Goal: Task Accomplishment & Management: Manage account settings

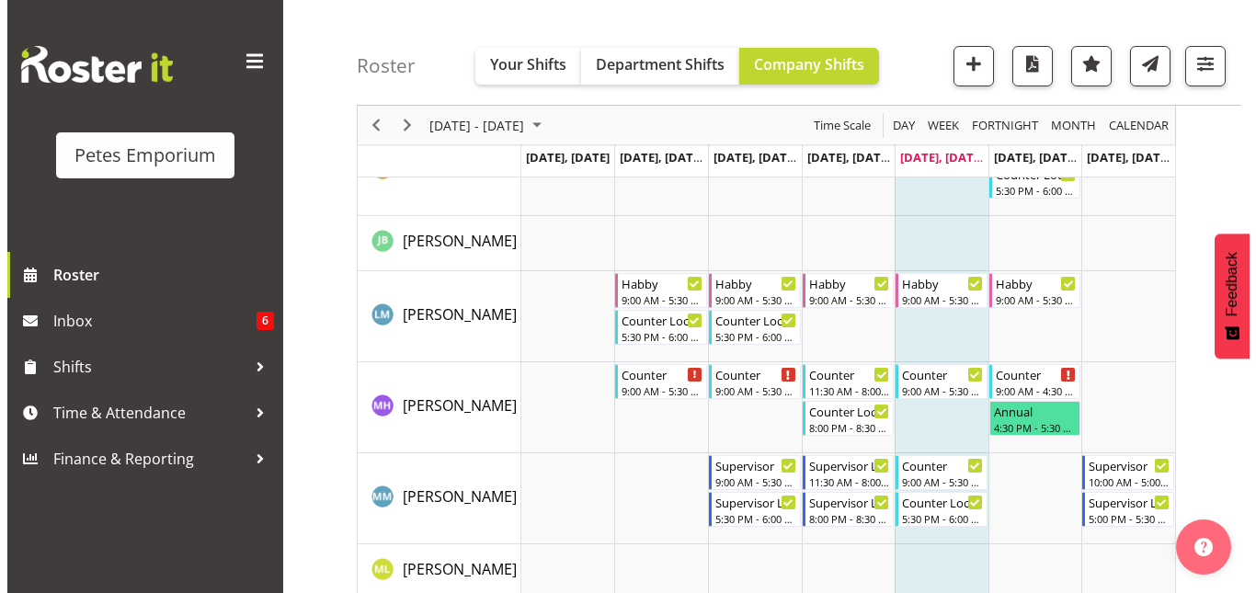
scroll to position [1353, 0]
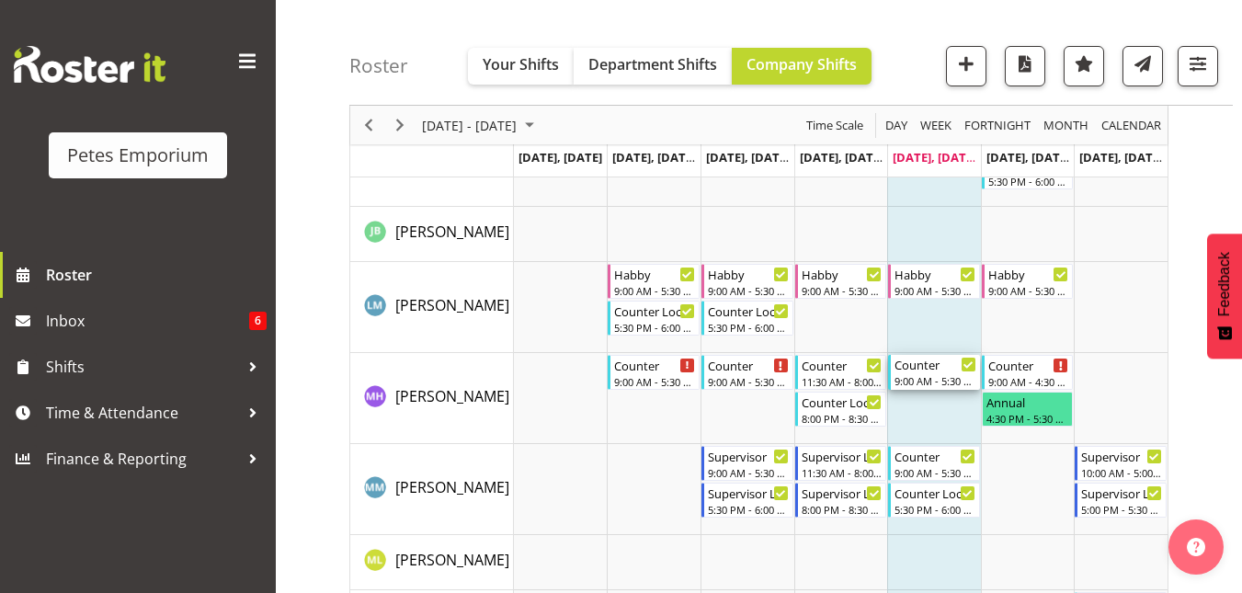
click at [929, 369] on div "Counter" at bounding box center [936, 364] width 82 height 18
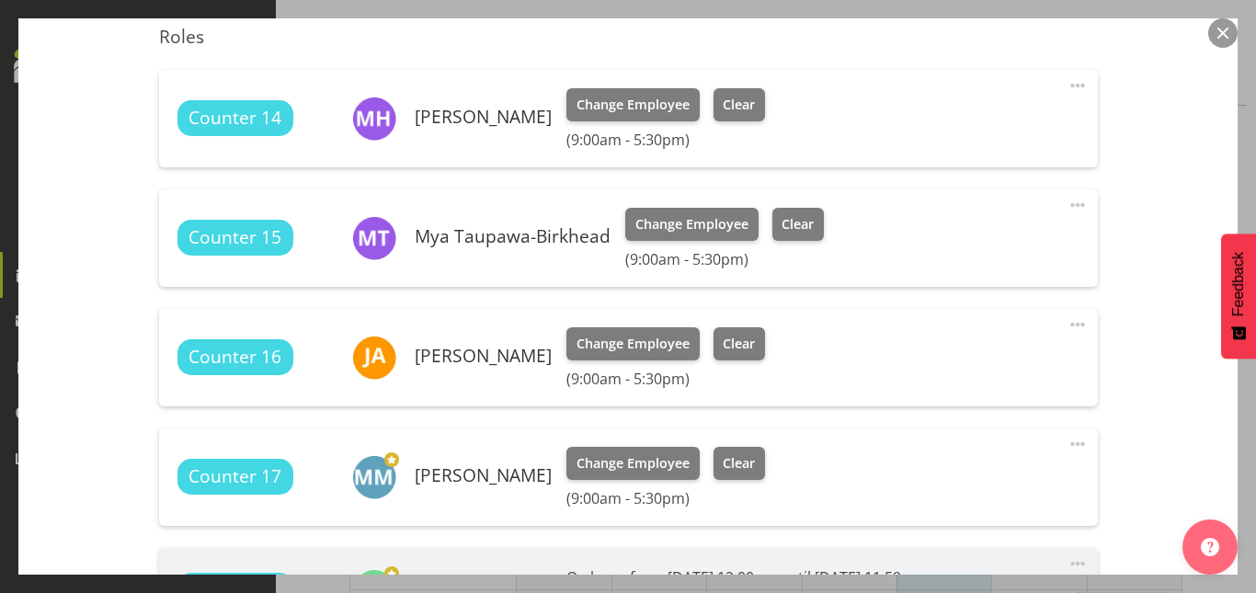
scroll to position [641, 0]
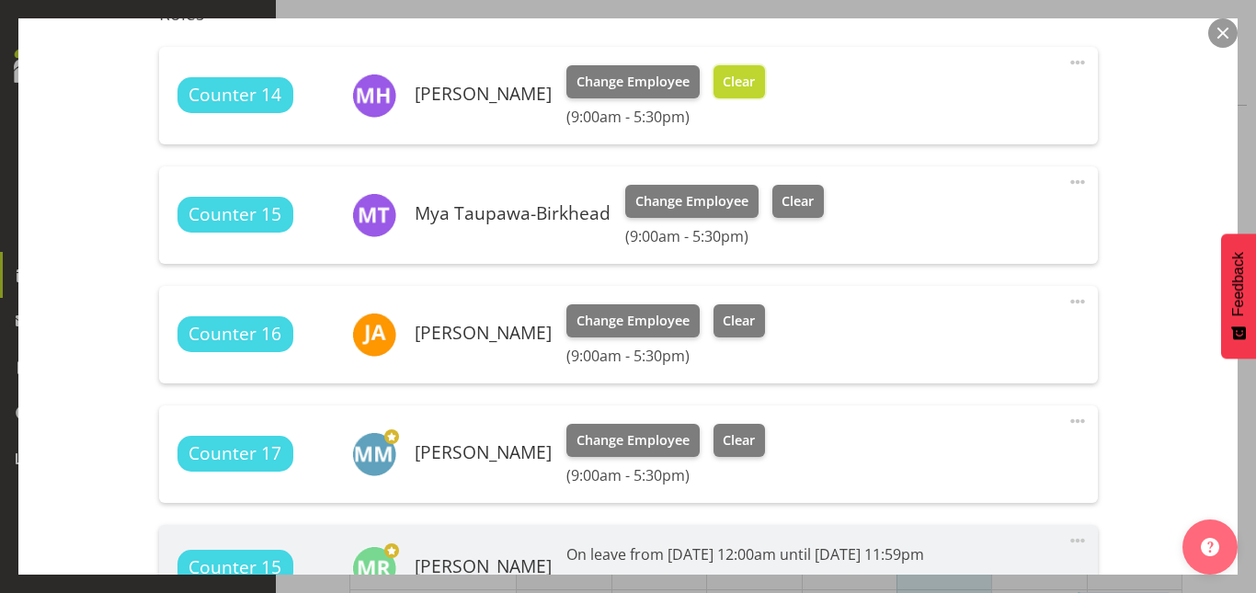
click at [744, 81] on span "Clear" at bounding box center [739, 82] width 32 height 20
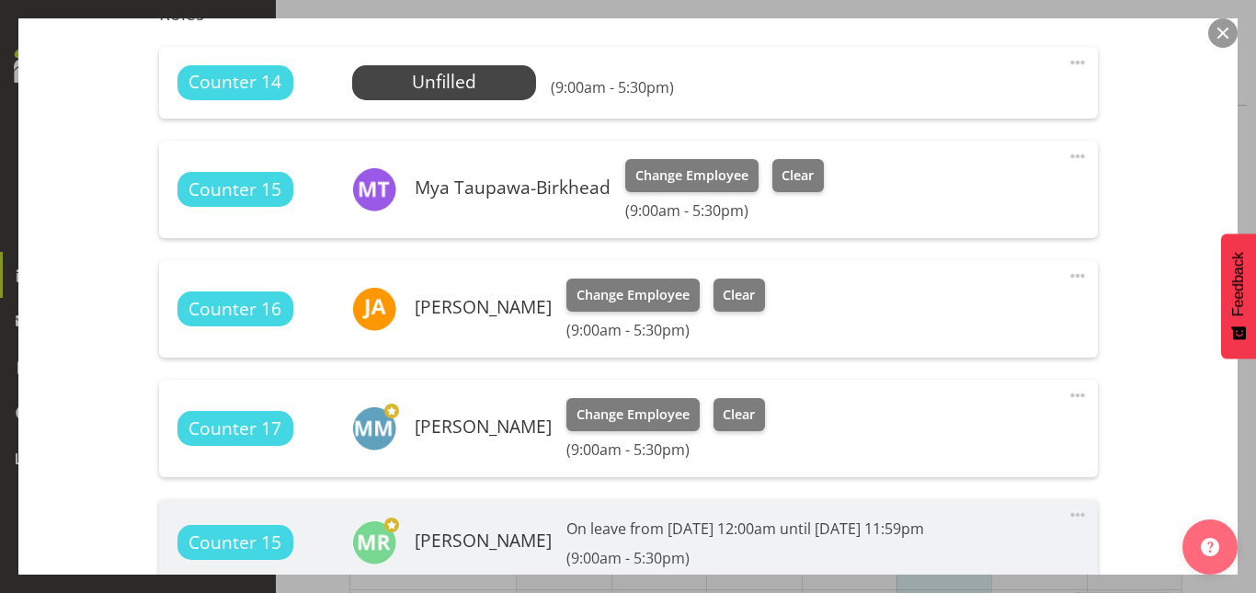
scroll to position [900, 0]
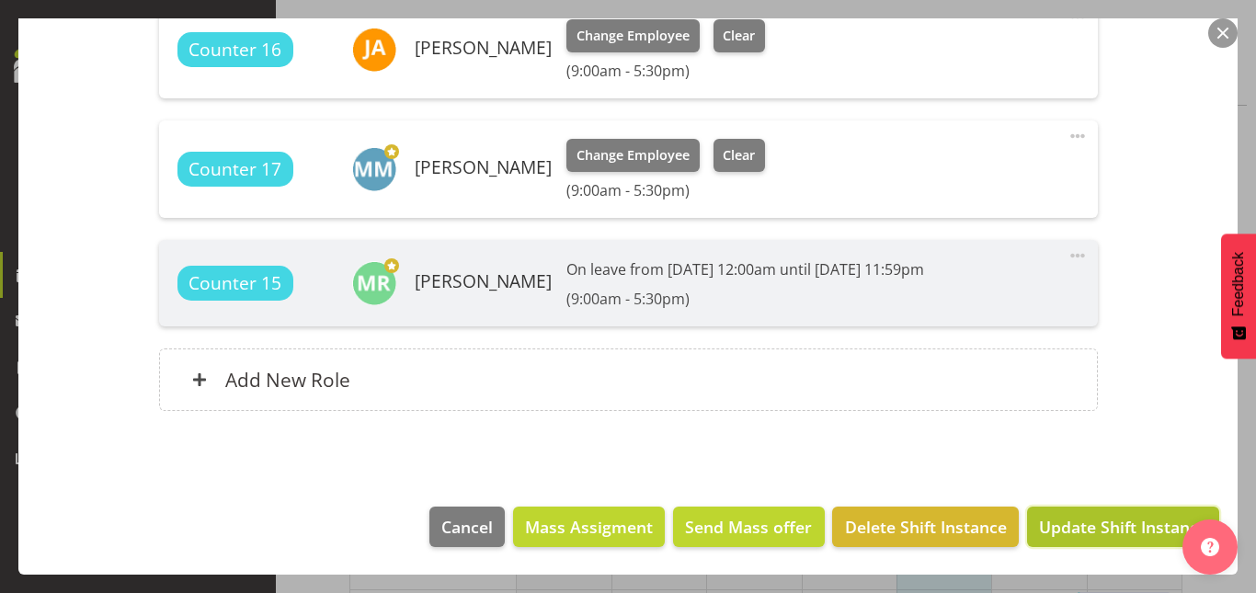
click at [1099, 536] on span "Update Shift Instance" at bounding box center [1123, 527] width 168 height 24
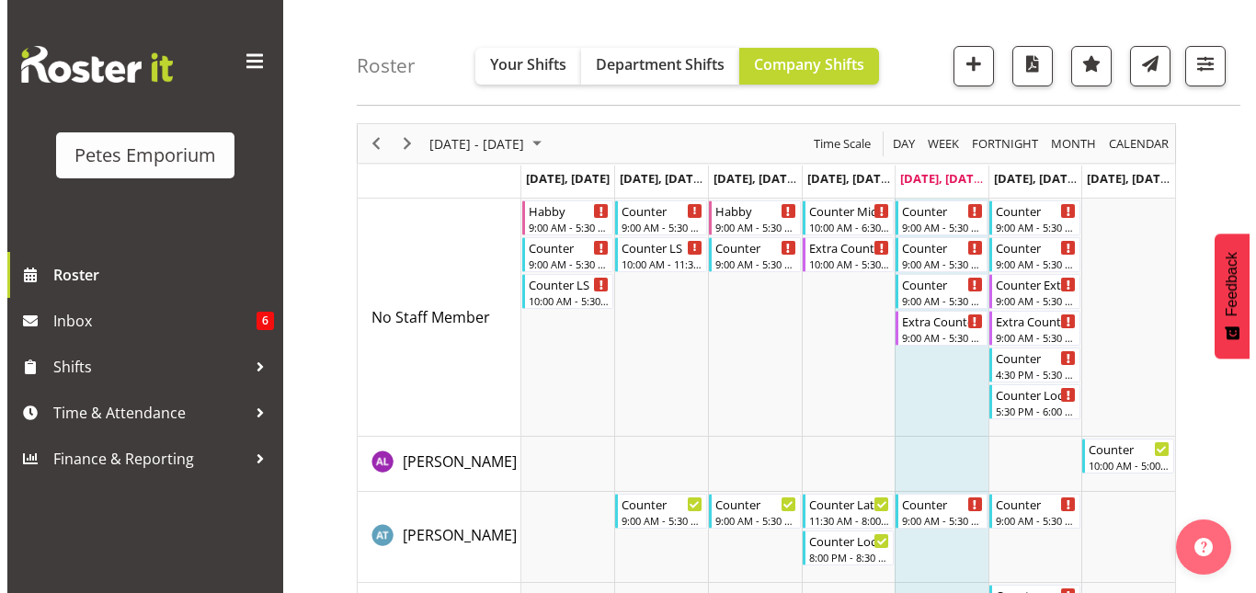
scroll to position [63, 0]
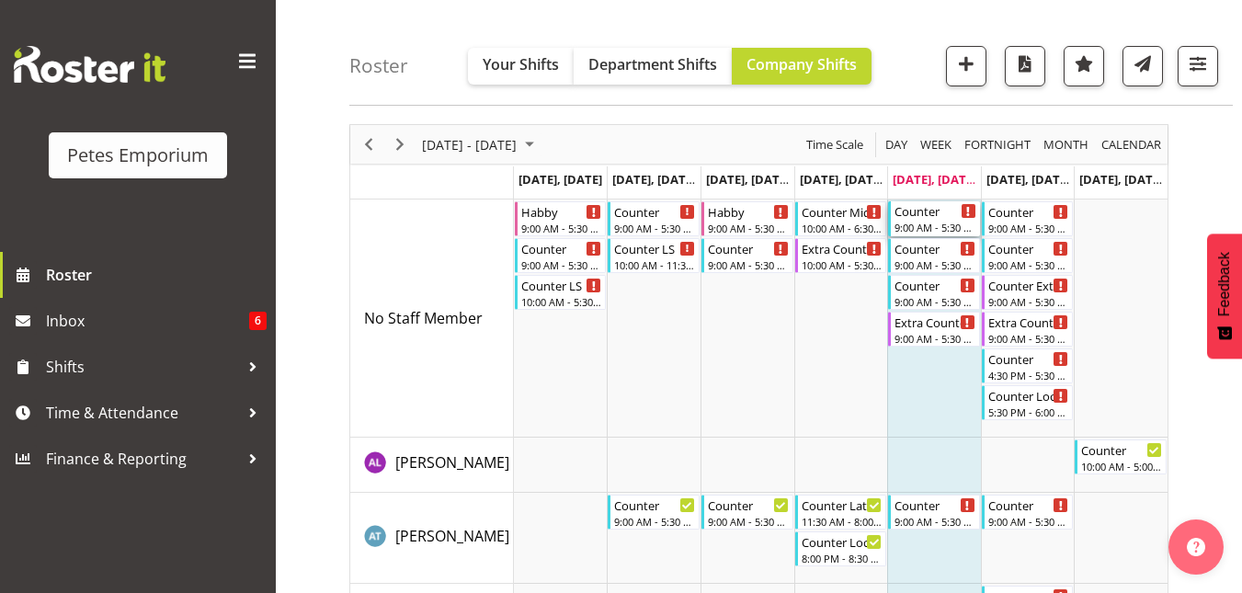
click at [927, 208] on div "Counter" at bounding box center [936, 210] width 82 height 18
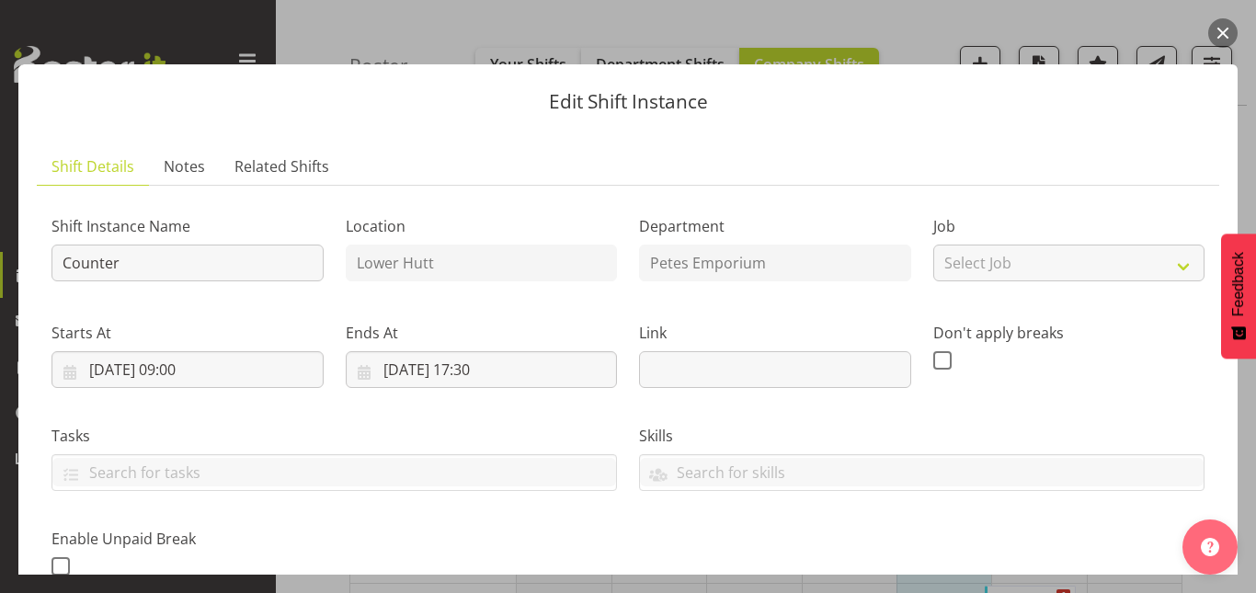
click at [1231, 22] on button "button" at bounding box center [1222, 32] width 29 height 29
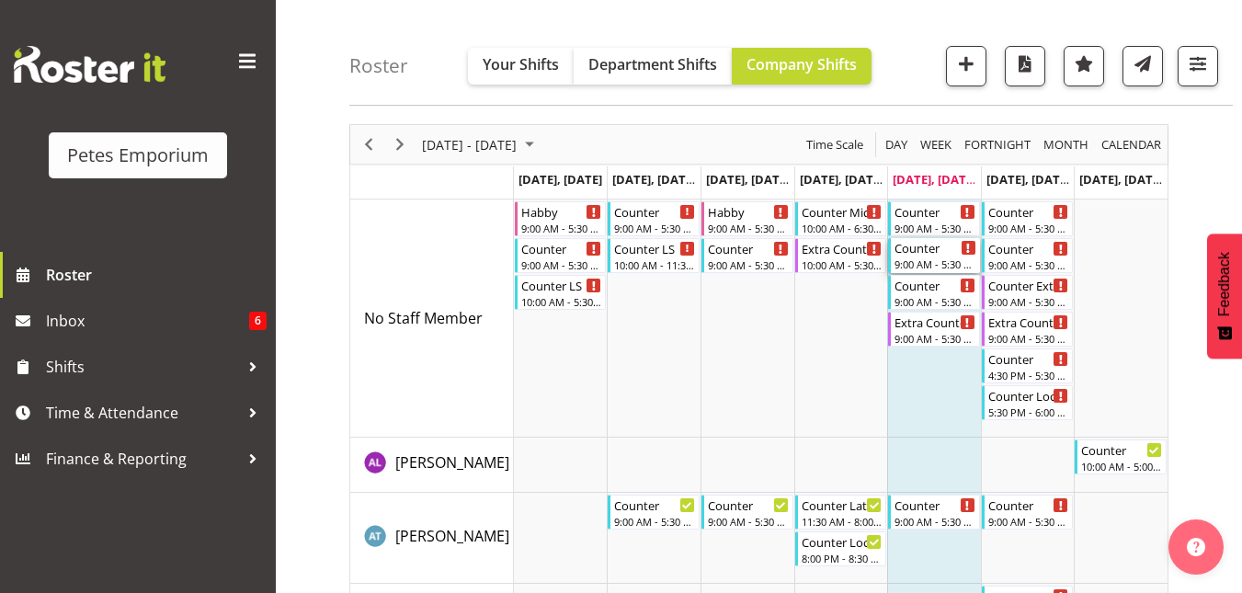
click at [918, 258] on div "9:00 AM - 5:30 PM" at bounding box center [936, 263] width 82 height 15
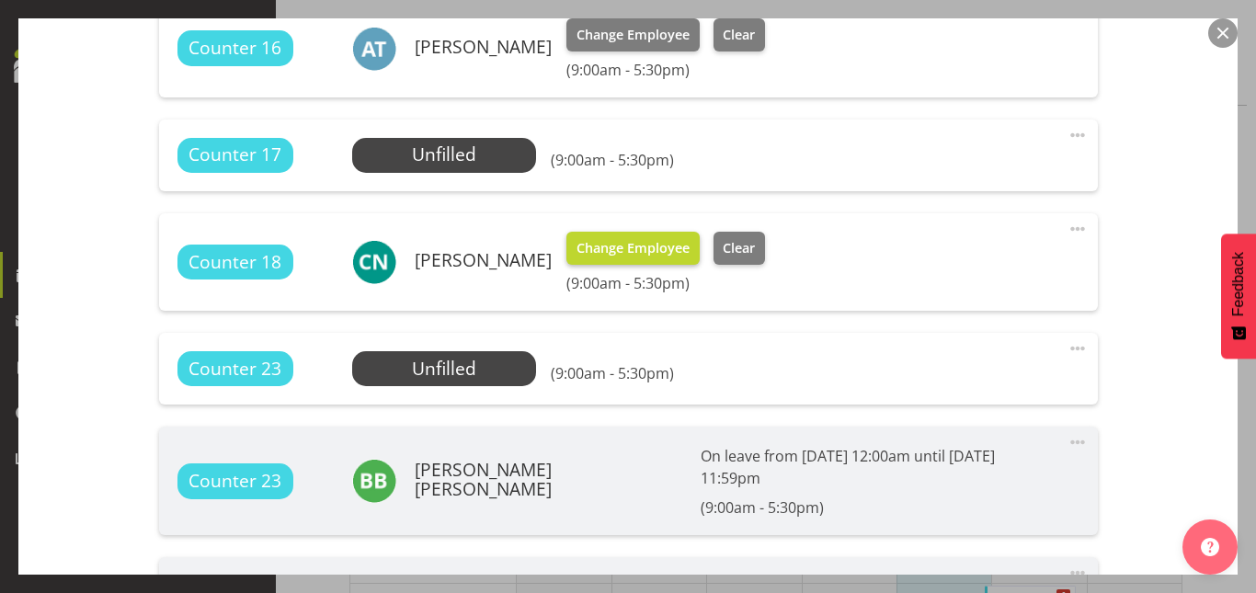
scroll to position [692, 0]
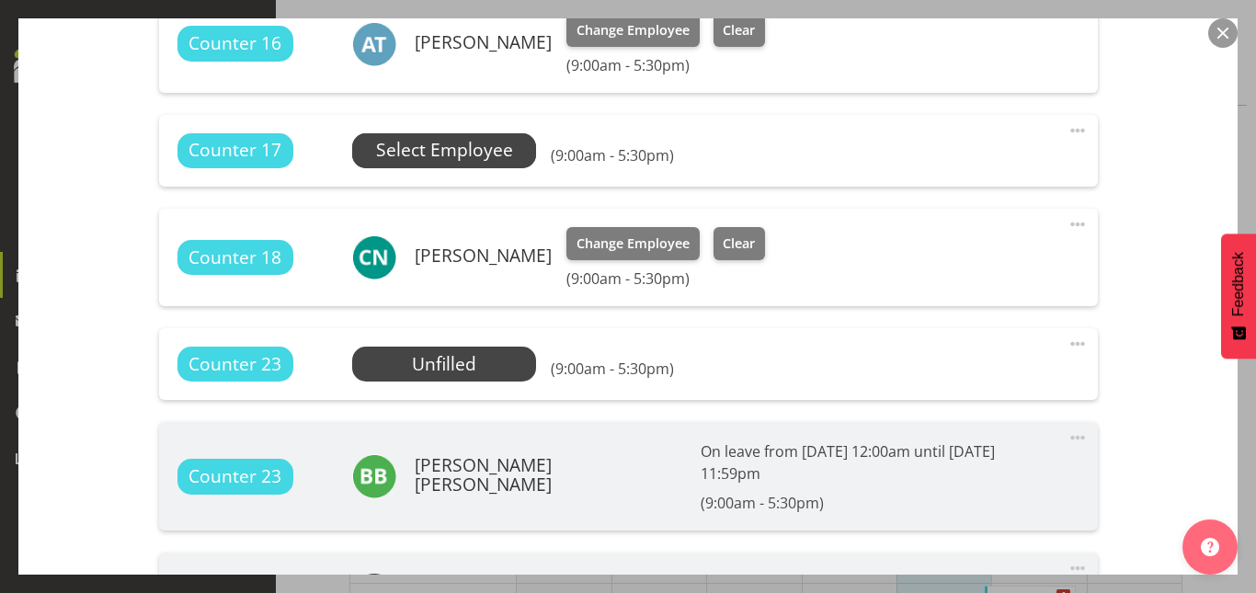
click at [491, 154] on span "Select Employee" at bounding box center [444, 150] width 137 height 27
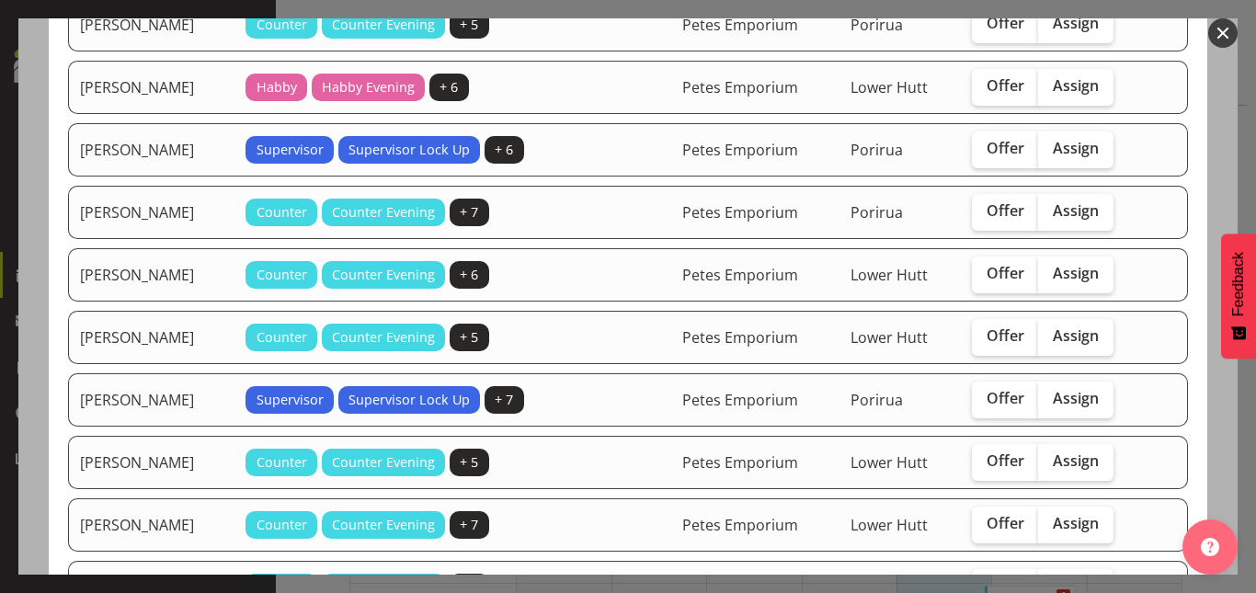
scroll to position [282, 0]
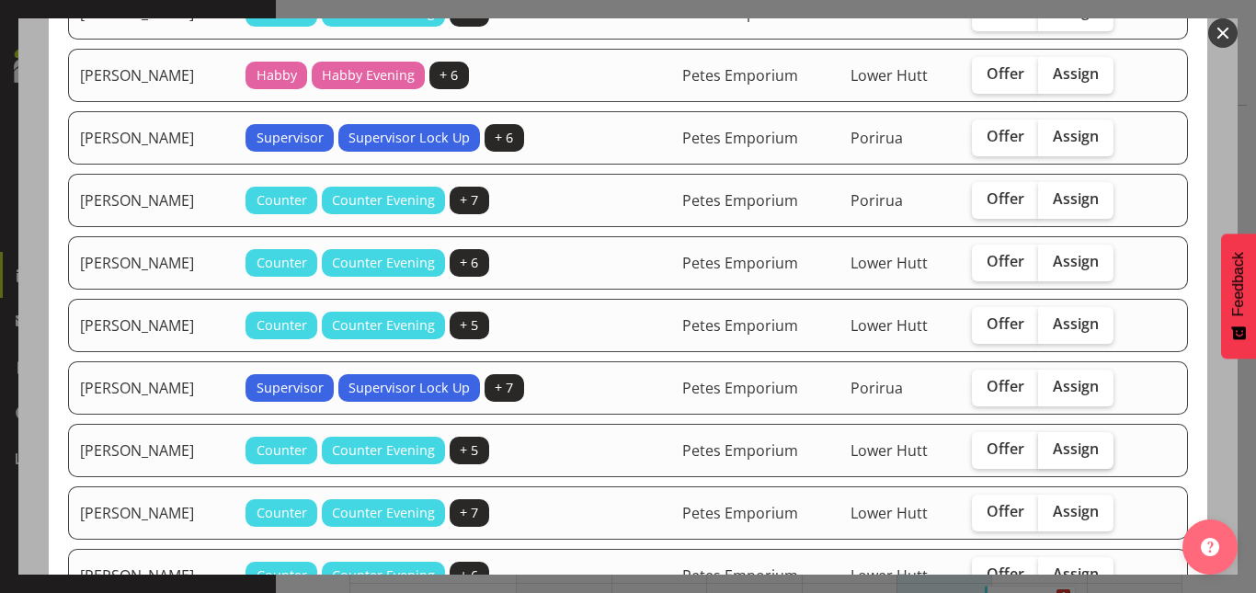
click at [1064, 452] on span "Assign" at bounding box center [1076, 448] width 46 height 18
click at [1050, 452] on input "Assign" at bounding box center [1044, 449] width 12 height 12
checkbox input "true"
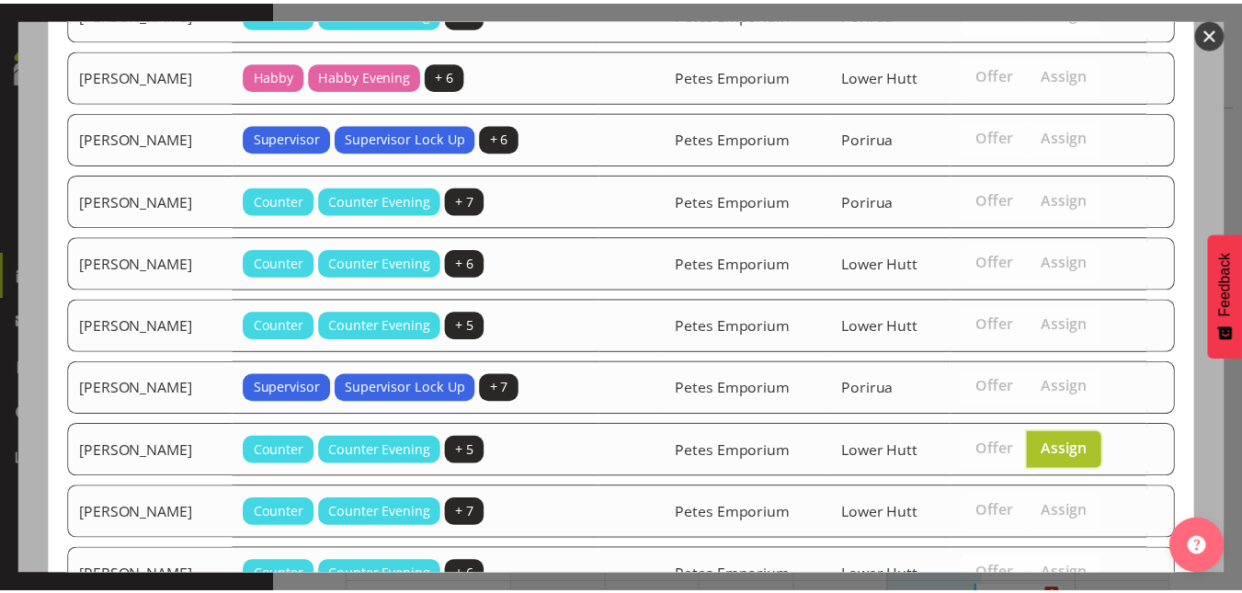
scroll to position [759, 0]
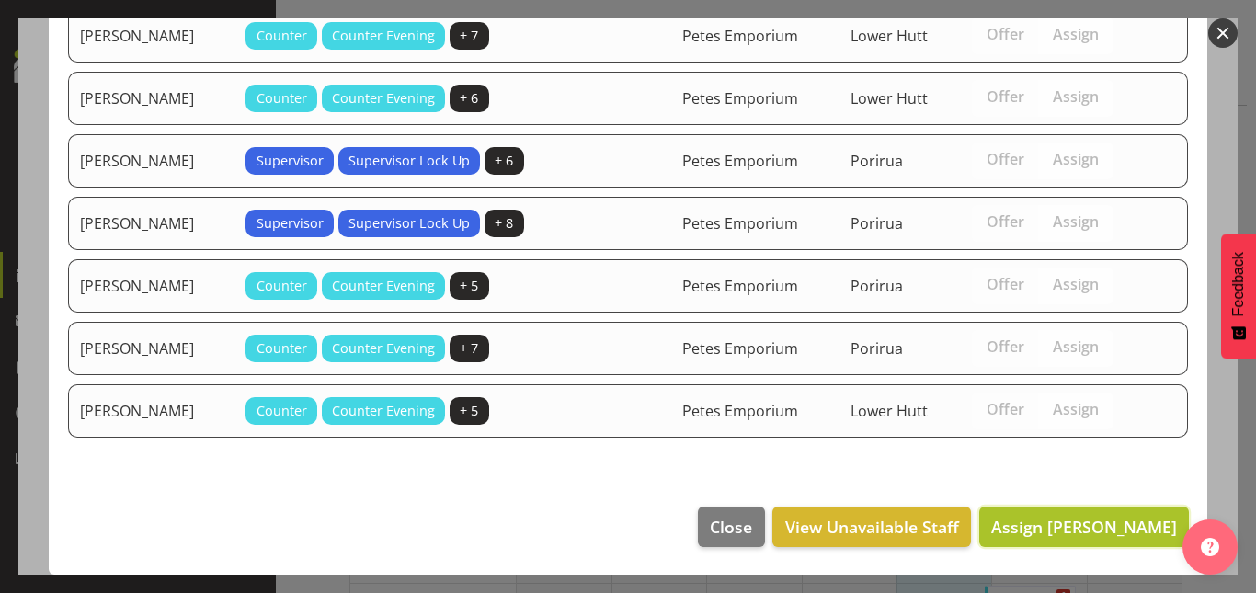
click at [1060, 537] on span "Assign [PERSON_NAME]" at bounding box center [1084, 527] width 186 height 22
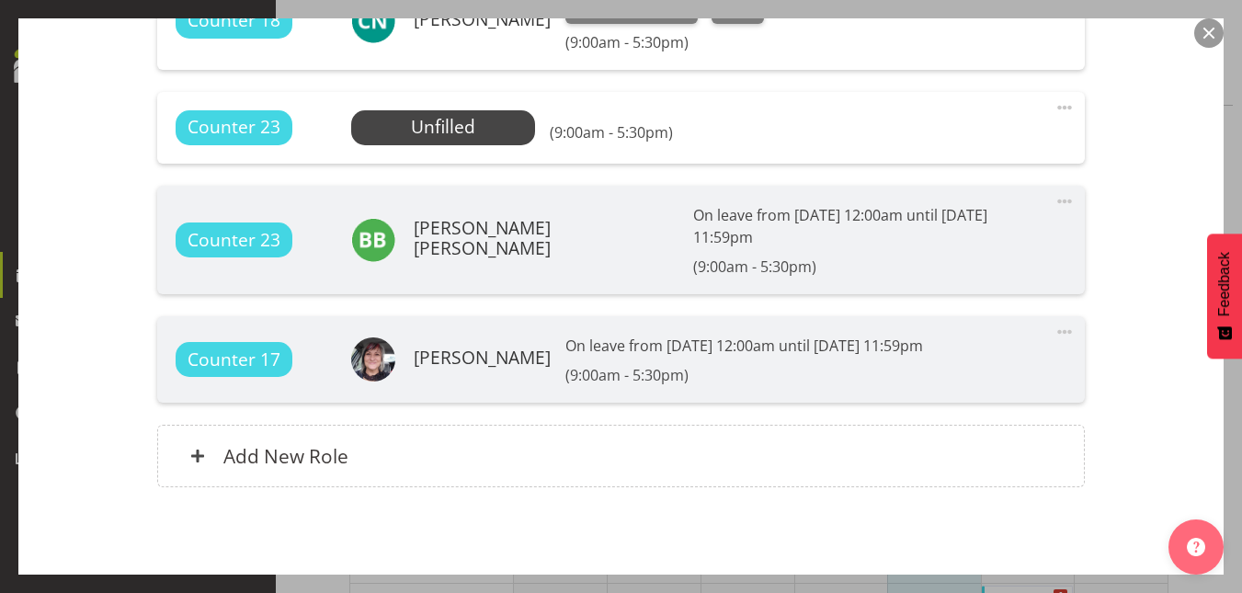
scroll to position [1009, 0]
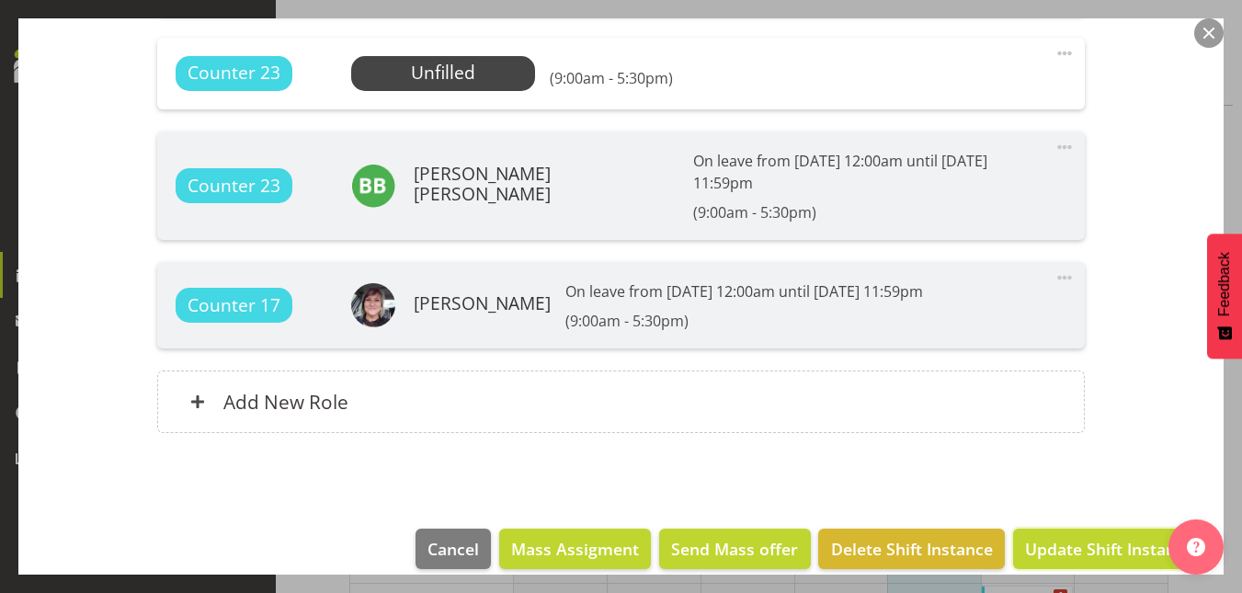
click at [1060, 537] on span "Update Shift Instance" at bounding box center [1109, 549] width 168 height 24
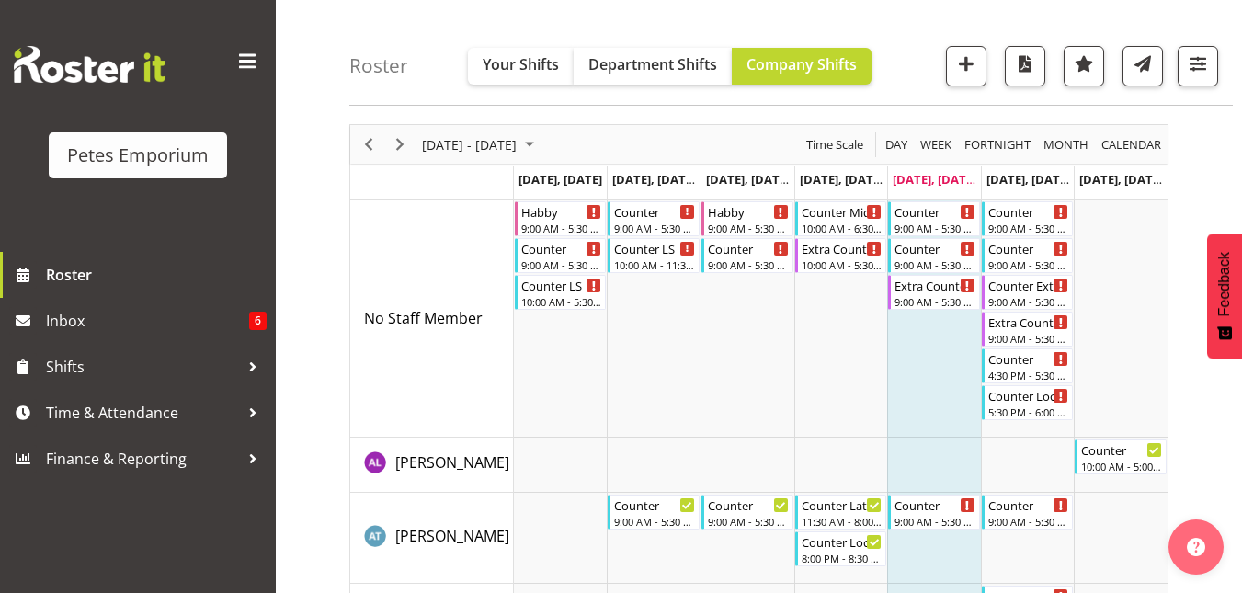
scroll to position [0, 0]
